Goal: Navigation & Orientation: Find specific page/section

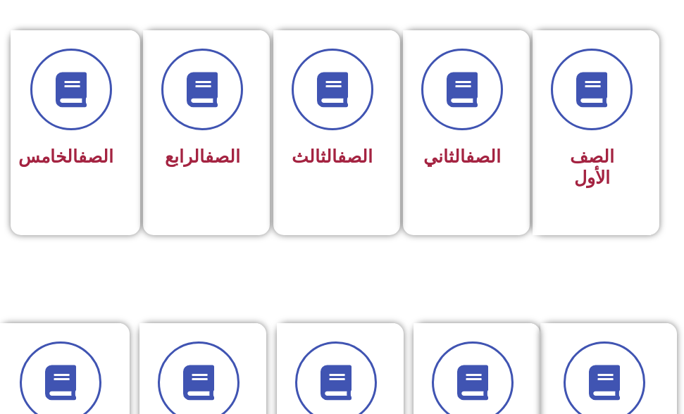
scroll to position [423, 0]
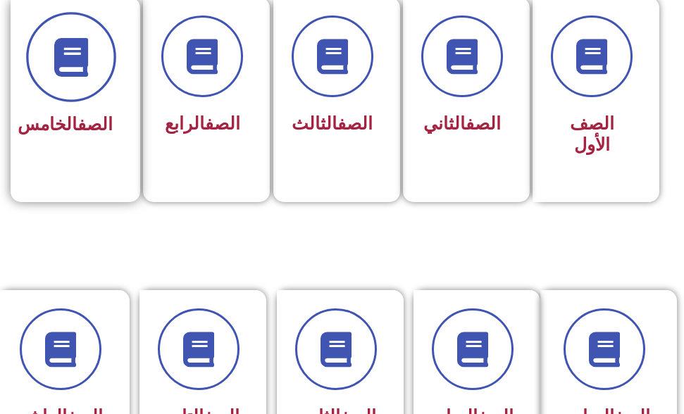
click at [81, 58] on icon at bounding box center [71, 56] width 39 height 39
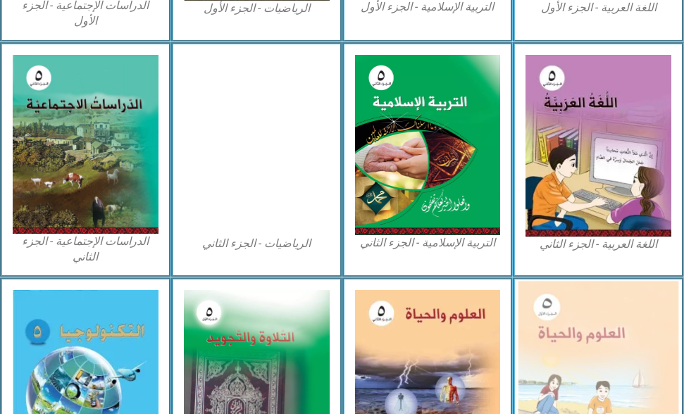
scroll to position [704, 0]
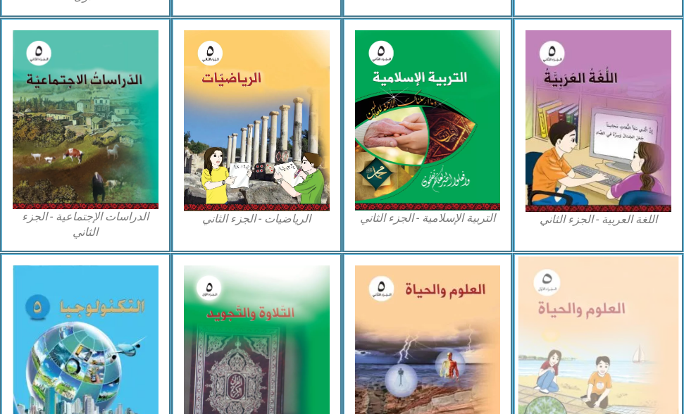
click at [568, 301] on img at bounding box center [598, 355] width 160 height 197
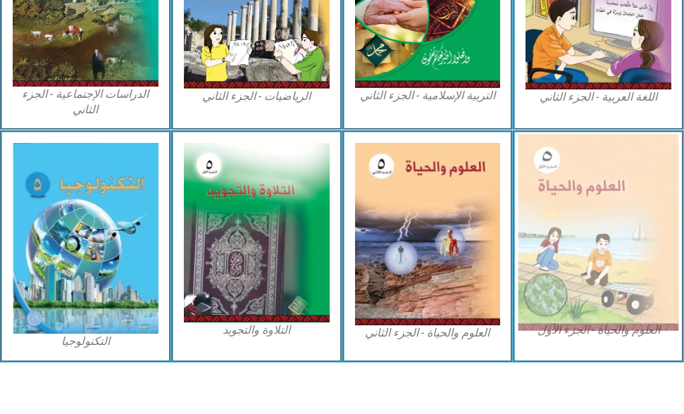
scroll to position [834, 0]
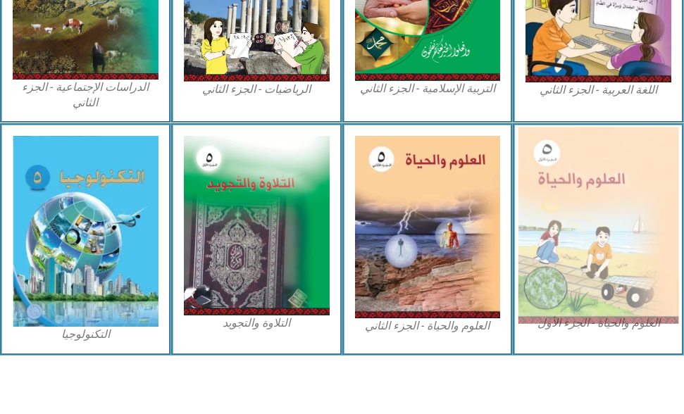
click at [579, 314] on img at bounding box center [598, 225] width 160 height 197
drag, startPoint x: 611, startPoint y: 222, endPoint x: 654, endPoint y: 217, distance: 43.2
click at [654, 217] on img at bounding box center [598, 225] width 160 height 197
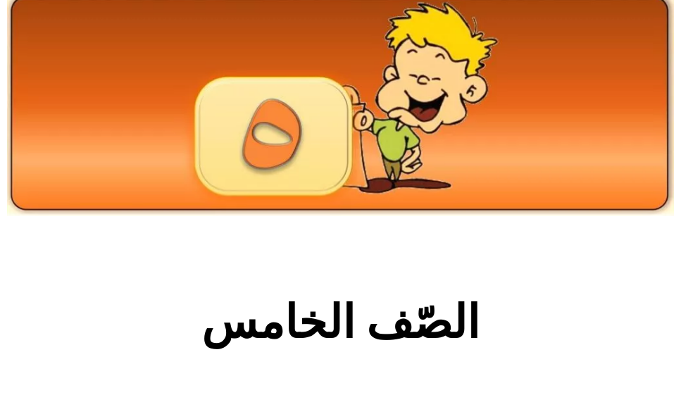
scroll to position [0, 0]
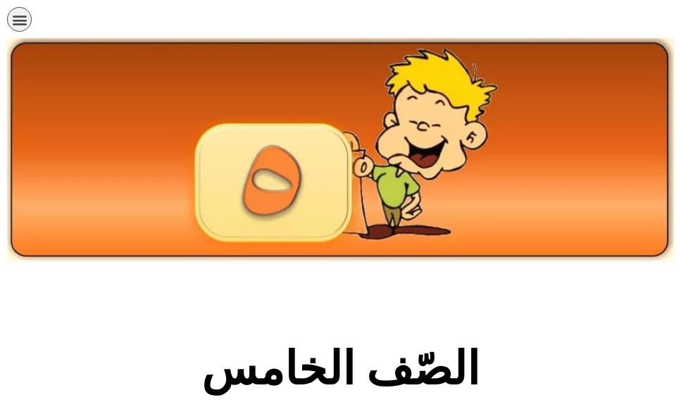
click at [15, 22] on icon "כפתור פתיחת תפריט" at bounding box center [19, 19] width 15 height 15
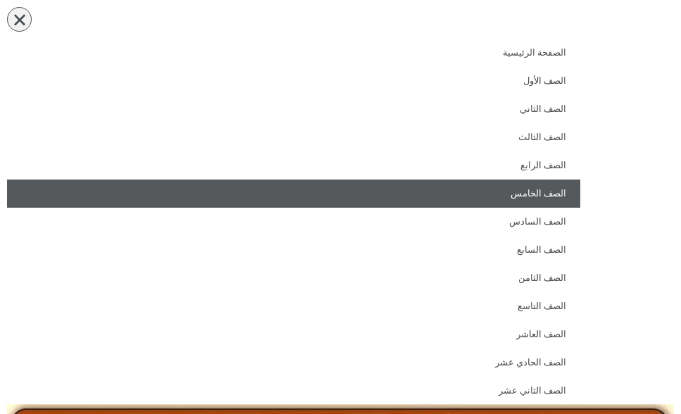
click at [442, 185] on link "الصف الخامس" at bounding box center [293, 194] width 573 height 28
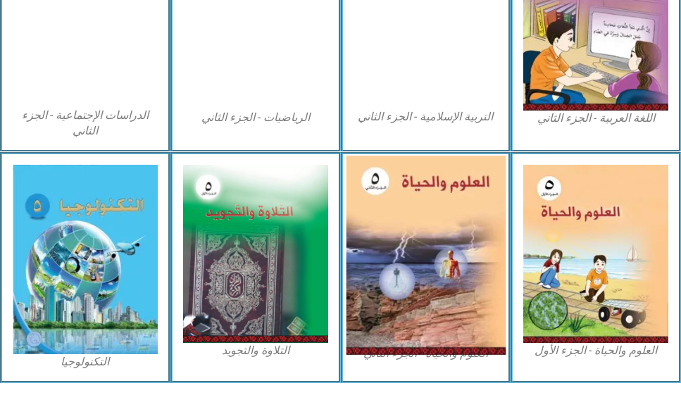
scroll to position [830, 0]
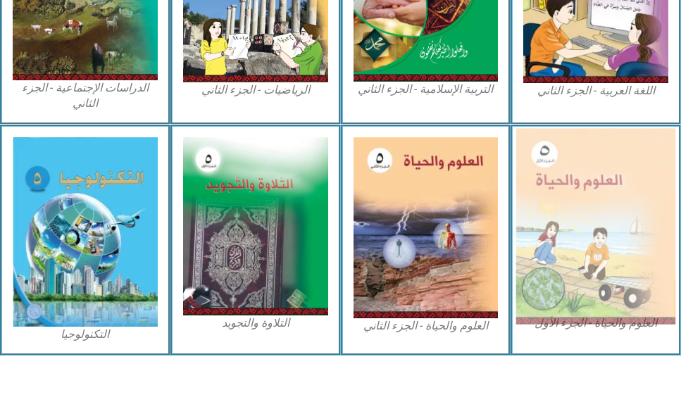
click at [547, 224] on img at bounding box center [595, 226] width 159 height 196
click at [641, 235] on img at bounding box center [595, 226] width 159 height 196
click at [642, 231] on img at bounding box center [595, 226] width 159 height 196
click at [643, 231] on img at bounding box center [595, 226] width 159 height 196
